Goal: Check status: Check status

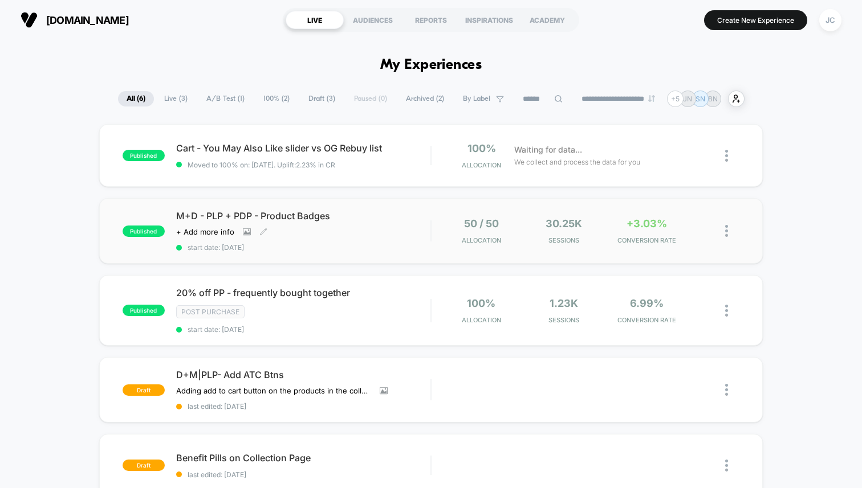
click at [333, 232] on div "Click to view images Click to edit experience details + Add more info" at bounding box center [265, 231] width 178 height 9
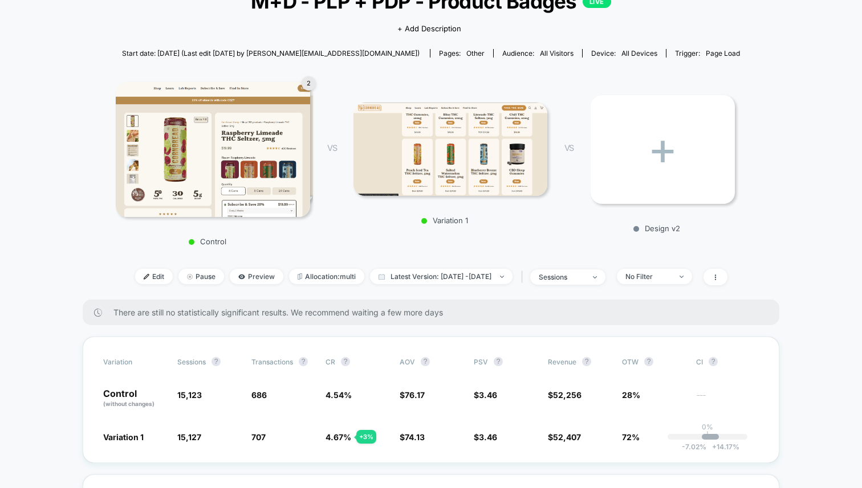
scroll to position [148, 0]
